Goal: Task Accomplishment & Management: Complete application form

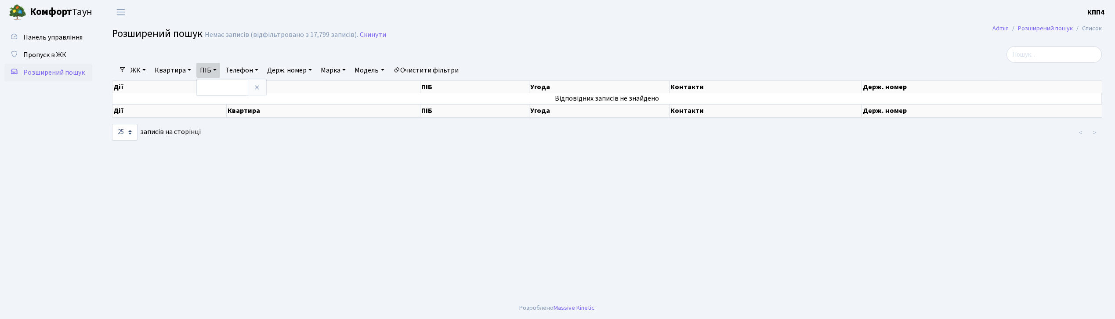
select select "25"
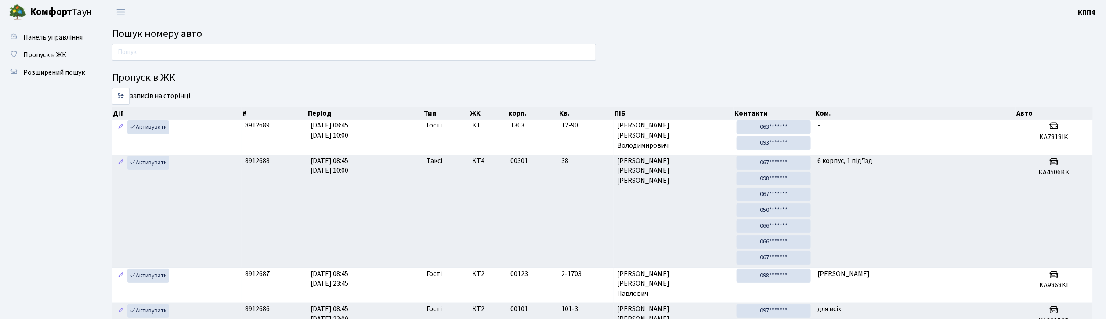
click at [227, 49] on input "text" at bounding box center [354, 52] width 484 height 17
type input "7553"
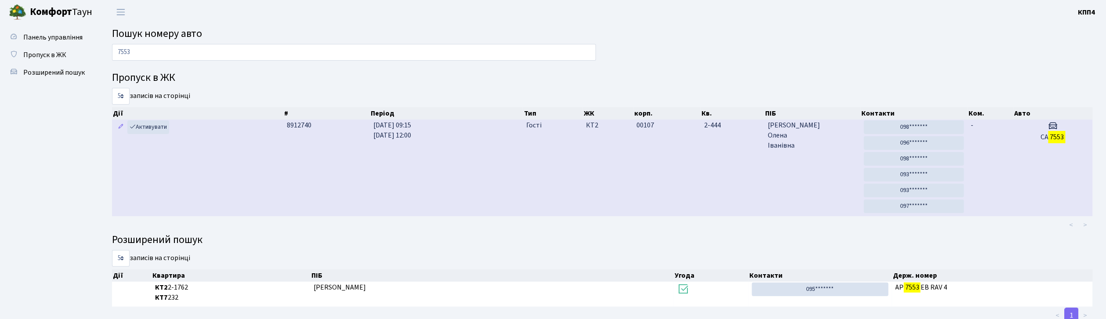
click at [665, 162] on td "00107" at bounding box center [667, 168] width 67 height 97
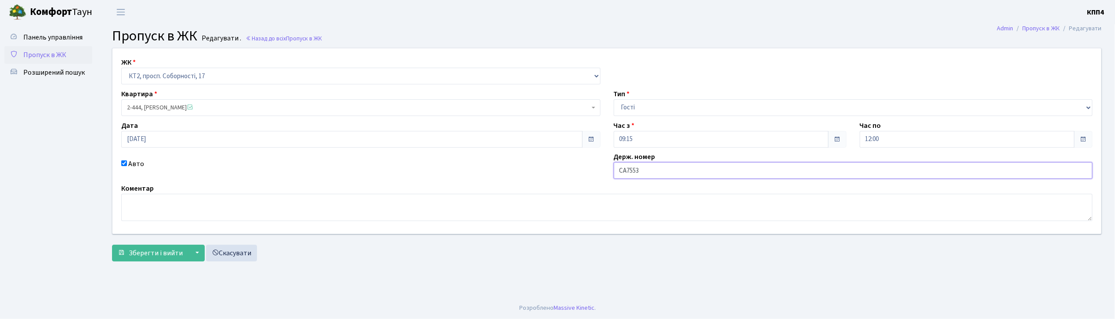
click at [644, 173] on input "СА7553" at bounding box center [853, 170] width 479 height 17
type input "СА7553ВА"
click at [161, 252] on span "Зберегти і вийти" at bounding box center [156, 253] width 54 height 10
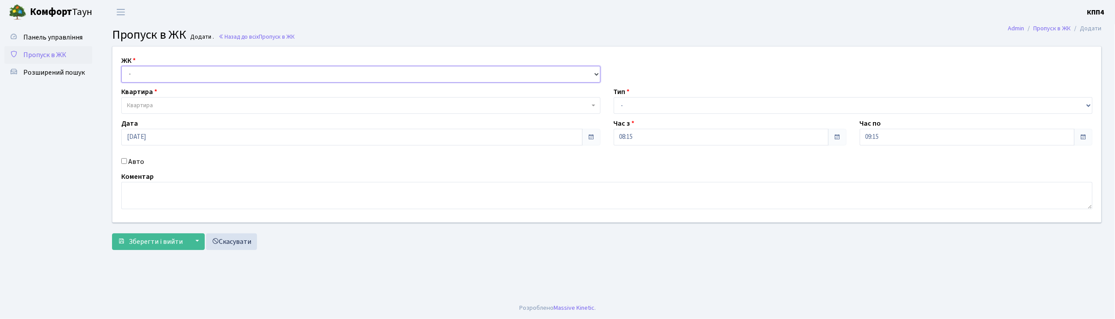
click at [188, 73] on select "- КТ, вул. Регенераторна, 4 КТ2, просп. Соборності, 17 КТ3, вул. Березнева, 16 …" at bounding box center [360, 74] width 479 height 17
select select "271"
click at [121, 66] on select "- КТ, вул. Регенераторна, 4 КТ2, просп. Соборності, 17 КТ3, вул. Березнева, 16 …" at bounding box center [360, 74] width 479 height 17
select select
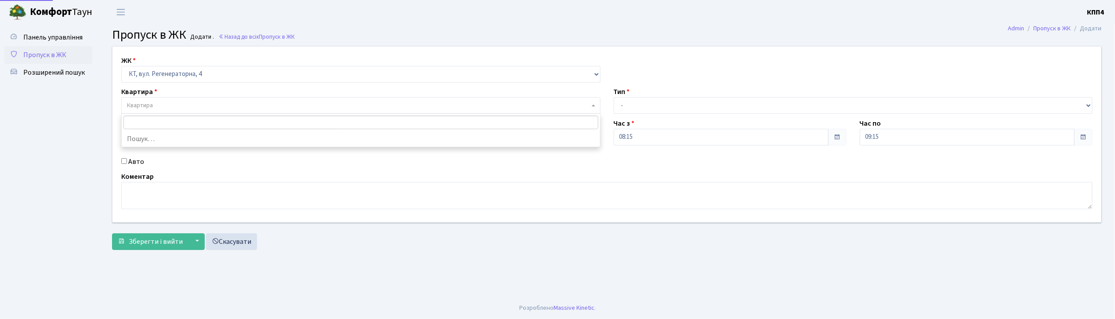
click at [192, 106] on span "Квартира" at bounding box center [358, 105] width 463 height 9
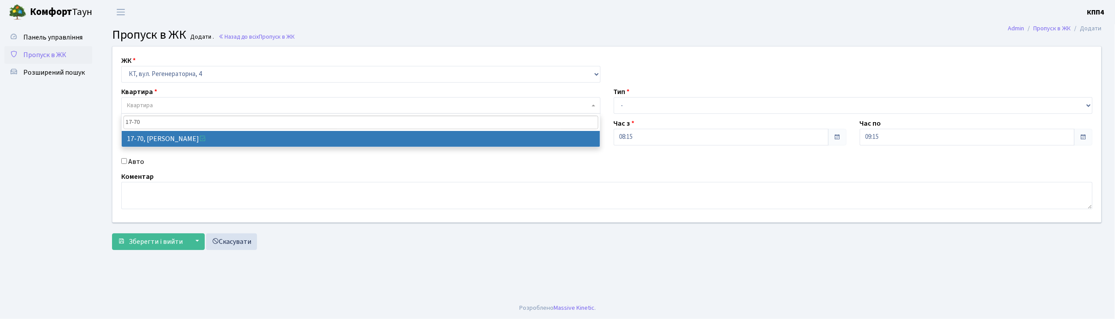
type input "17-70"
select select "9024"
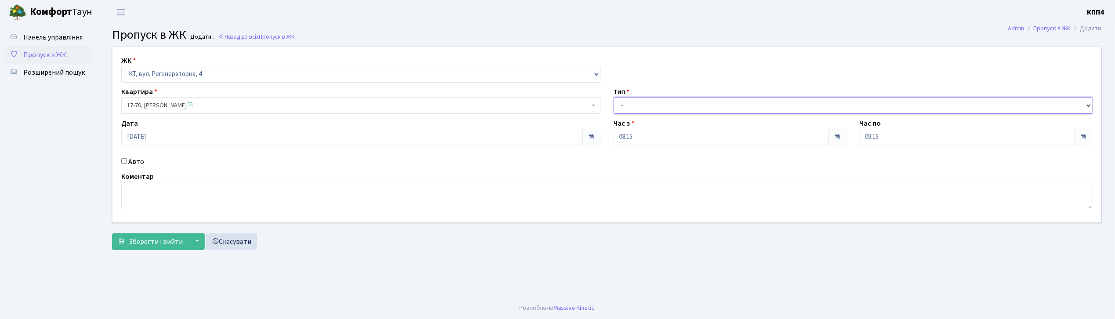
click at [649, 112] on select "- Доставка Таксі Гості Сервіс" at bounding box center [853, 105] width 479 height 17
select select "1"
click at [614, 97] on select "- Доставка Таксі Гості Сервіс" at bounding box center [853, 105] width 479 height 17
click at [152, 243] on span "Зберегти і вийти" at bounding box center [156, 242] width 54 height 10
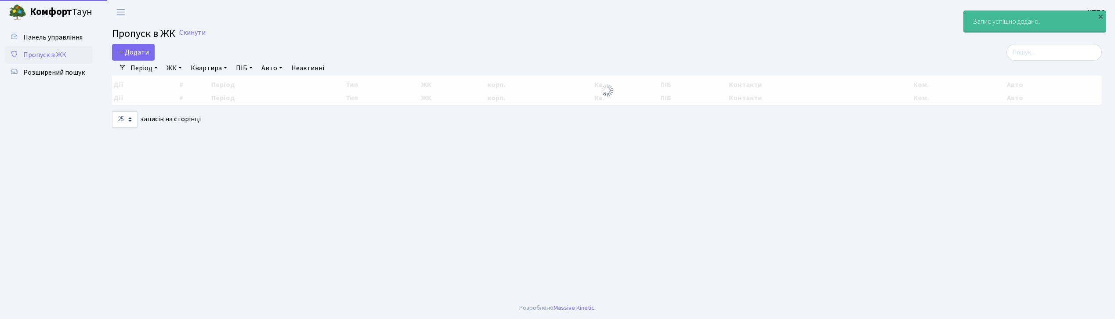
select select "25"
